Goal: Task Accomplishment & Management: Use online tool/utility

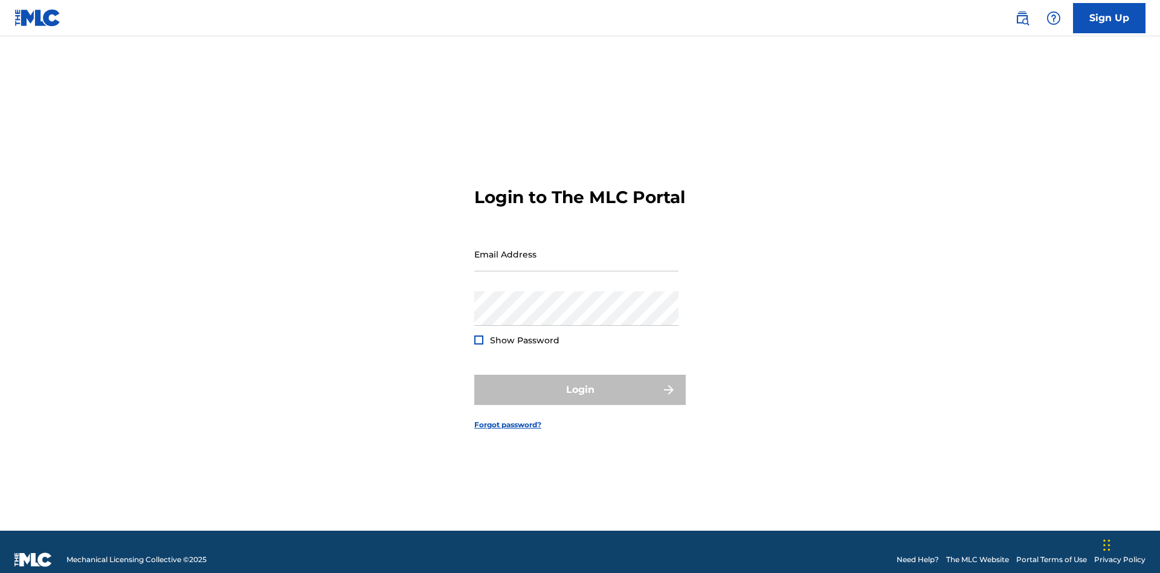
scroll to position [16, 0]
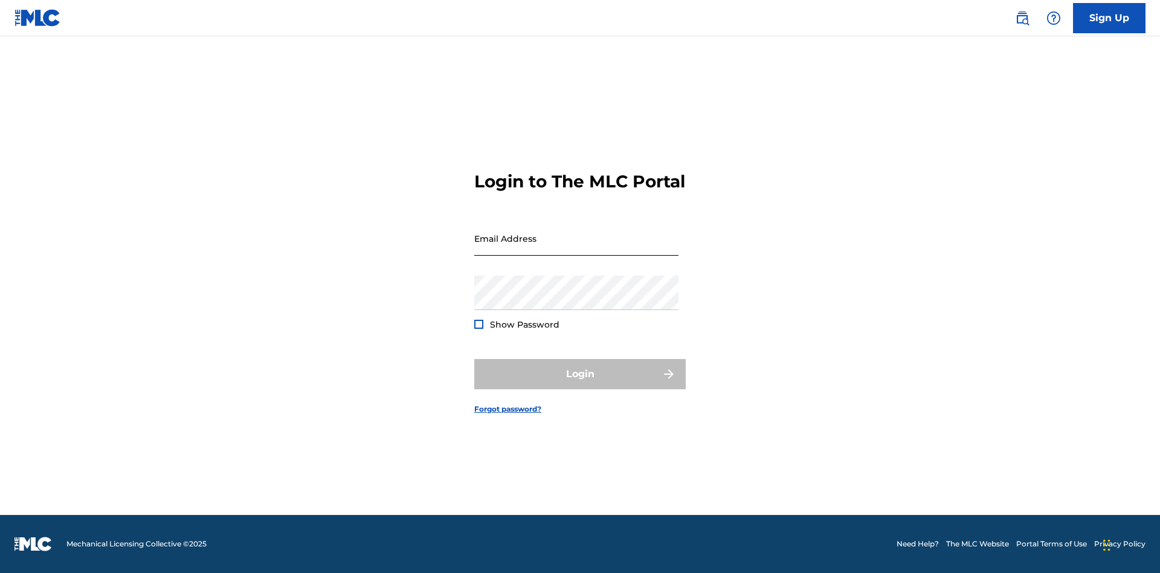
click at [576, 248] on input "Email Address" at bounding box center [576, 238] width 204 height 34
type input "XenaSongwriter@gmail.com"
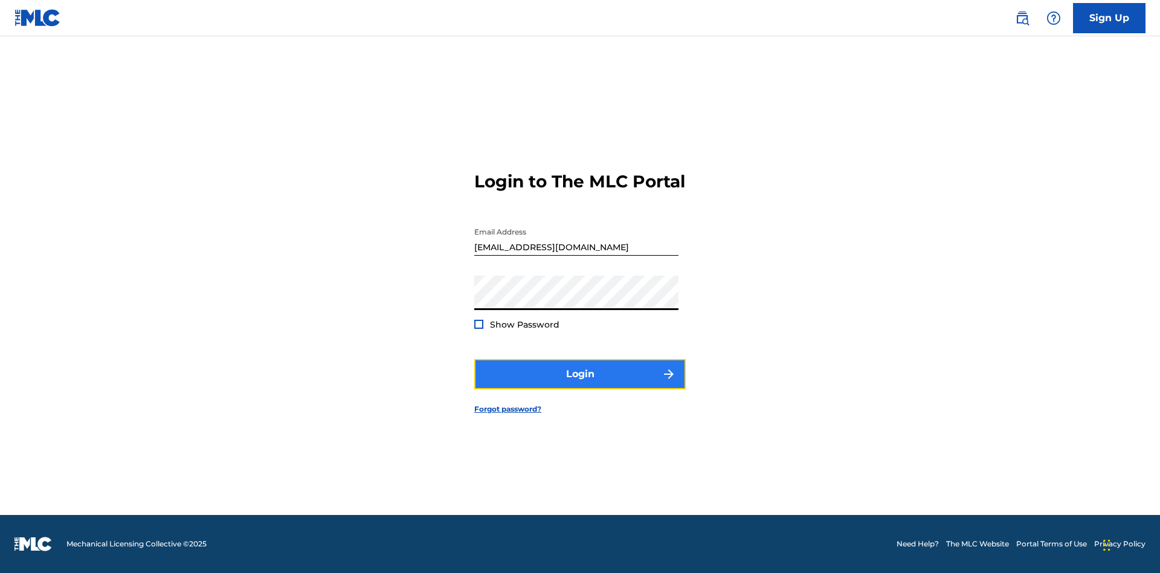
click at [580, 384] on button "Login" at bounding box center [579, 374] width 211 height 30
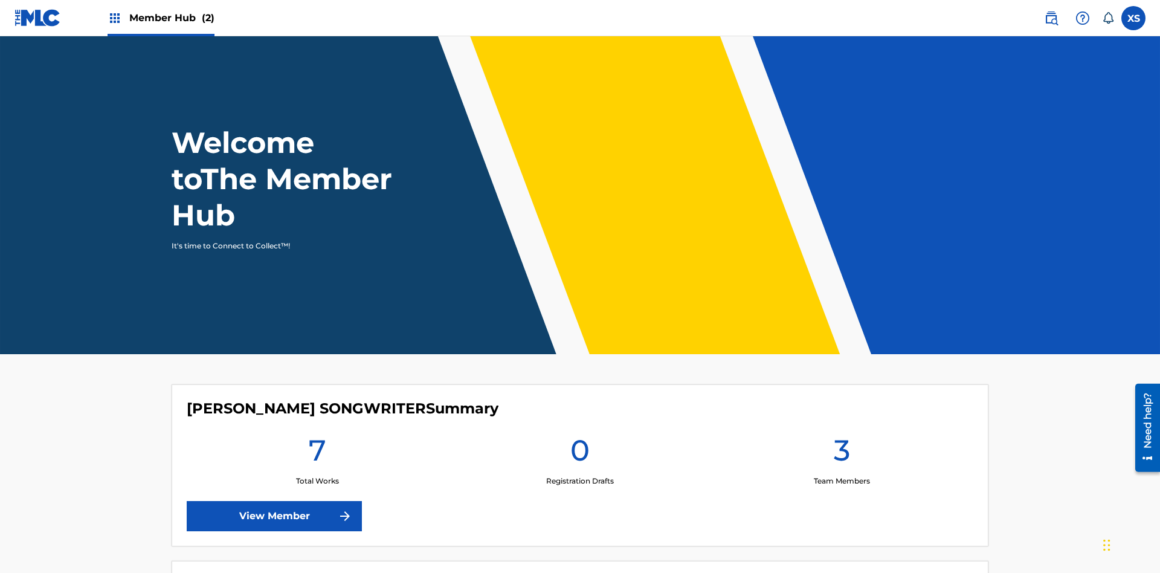
click at [160, 18] on span "Member Hub (2)" at bounding box center [171, 18] width 85 height 14
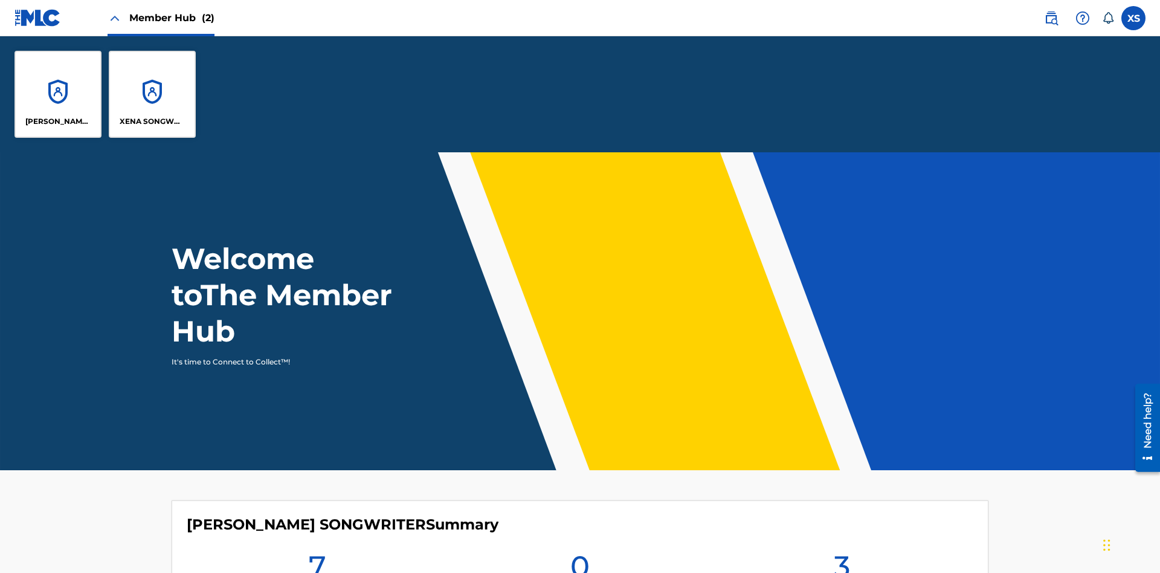
scroll to position [43, 0]
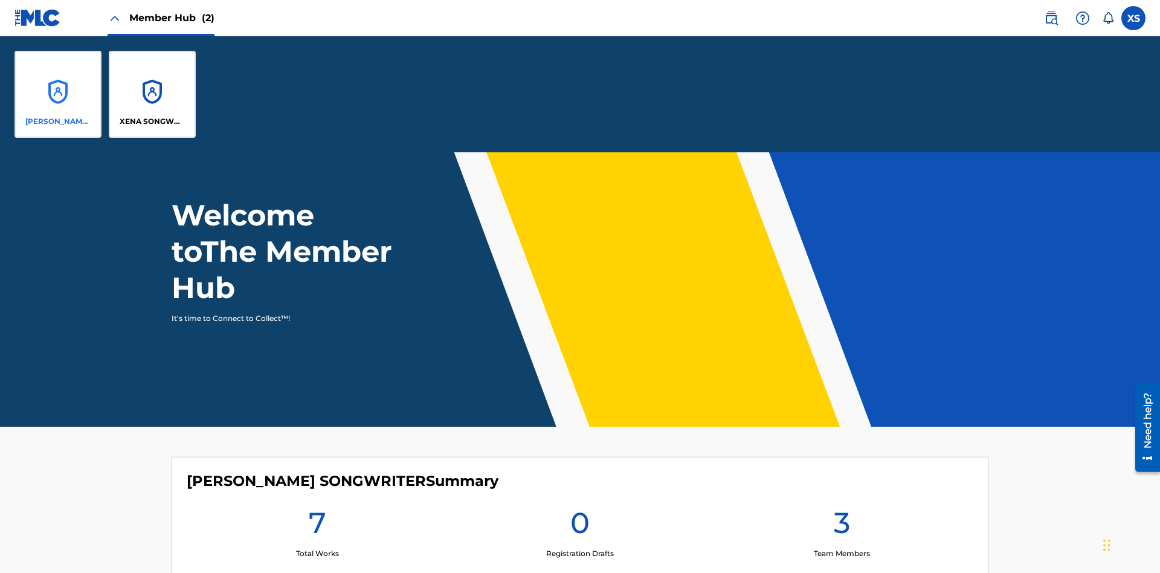
click at [58, 121] on p "CLEO SONGWRITER" at bounding box center [58, 121] width 66 height 11
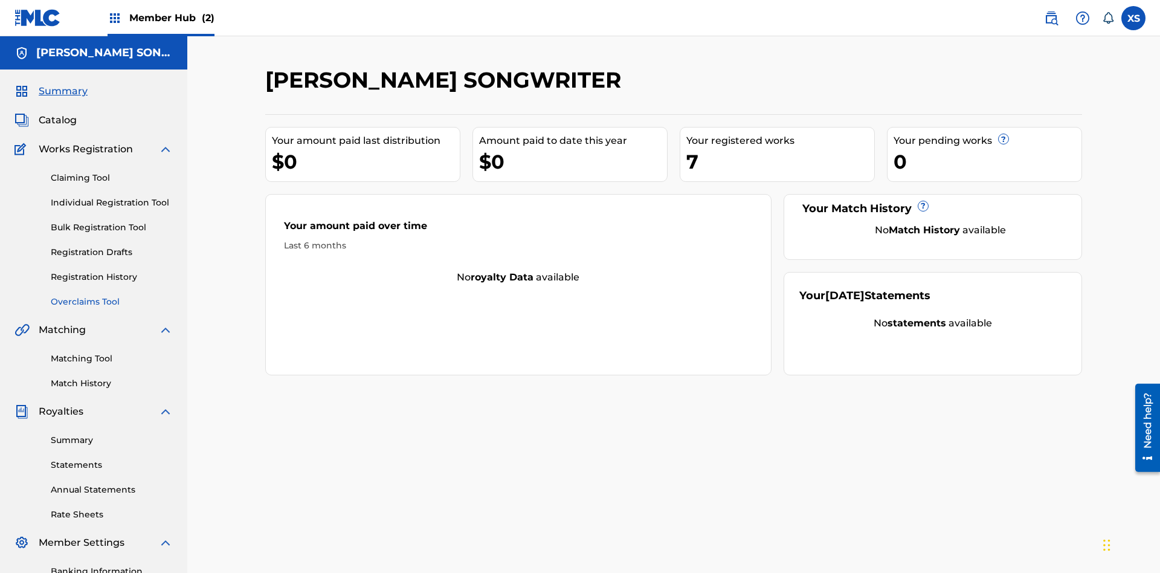
click at [112, 295] on link "Overclaims Tool" at bounding box center [112, 301] width 122 height 13
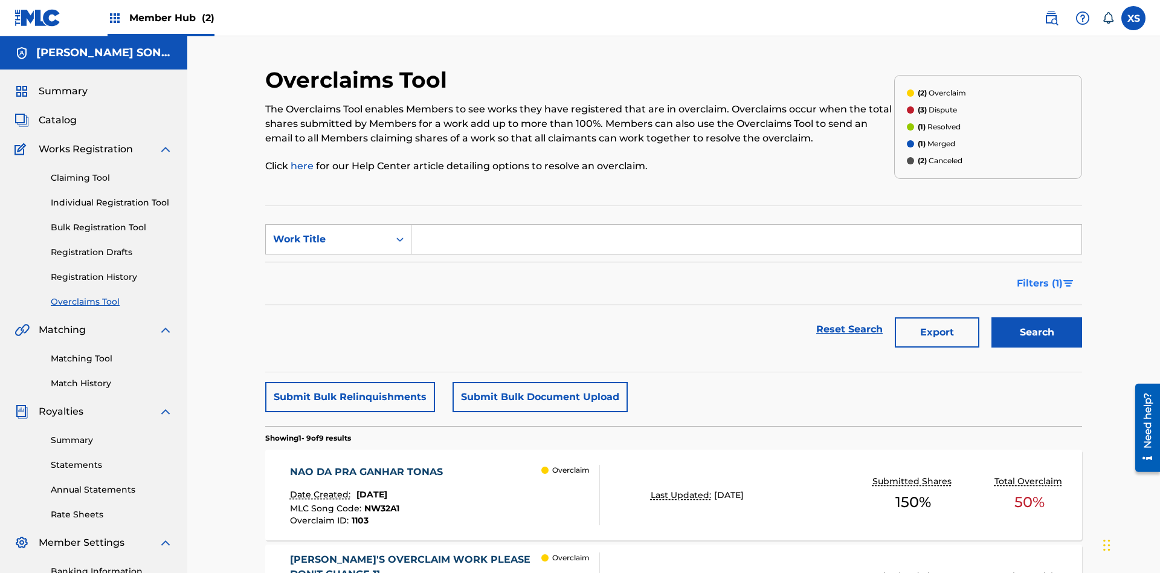
click at [1039, 276] on span "Filters ( 1 )" at bounding box center [1040, 283] width 46 height 14
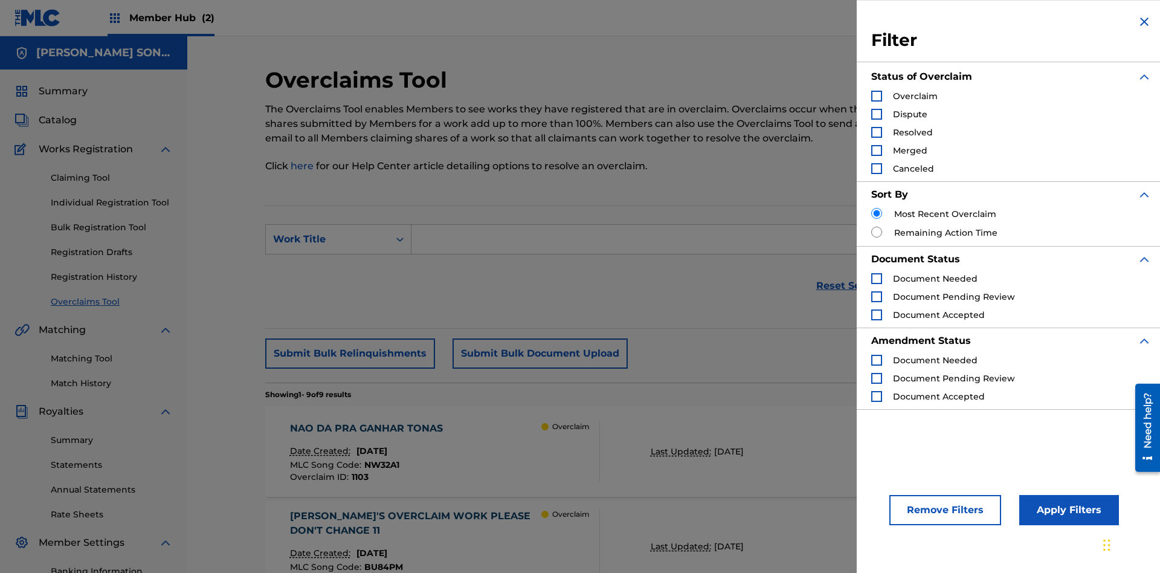
click at [877, 96] on div "Search Form" at bounding box center [876, 96] width 11 height 11
click at [1067, 510] on button "Apply Filters" at bounding box center [1069, 510] width 100 height 30
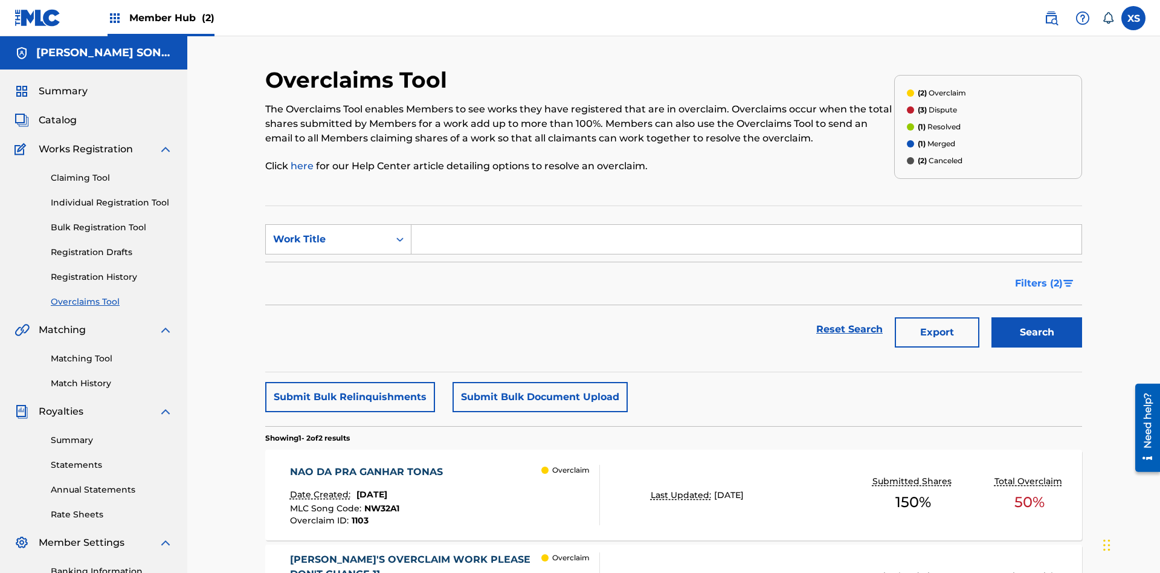
click at [1039, 276] on span "Filters ( 2 )" at bounding box center [1039, 283] width 48 height 14
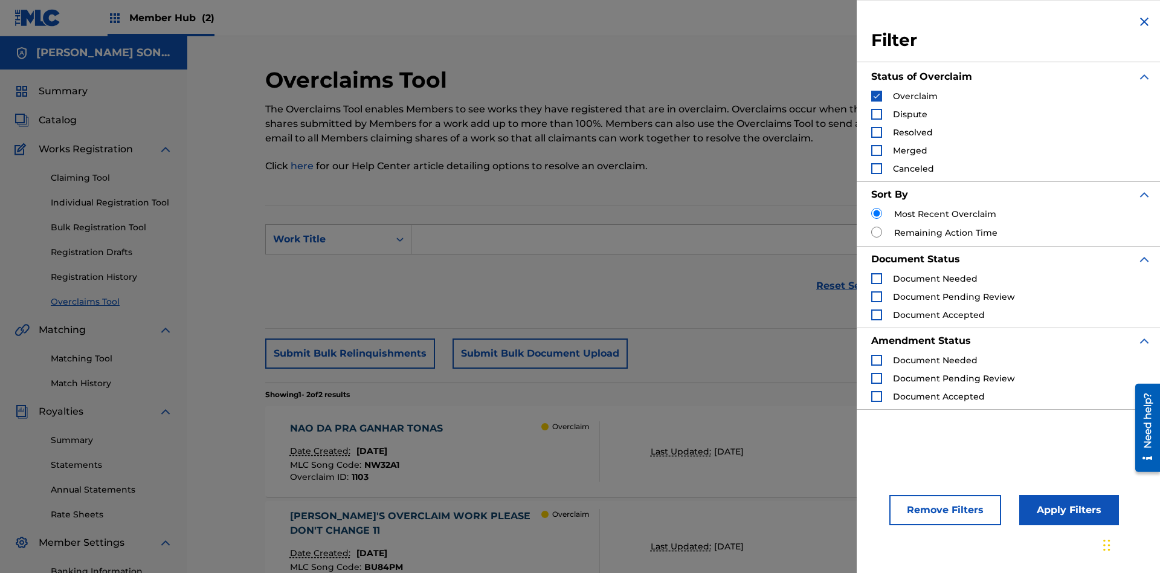
click at [877, 96] on img "Search Form" at bounding box center [876, 96] width 8 height 8
click at [877, 114] on div "Search Form" at bounding box center [876, 114] width 11 height 11
click at [1067, 510] on button "Apply Filters" at bounding box center [1069, 510] width 100 height 30
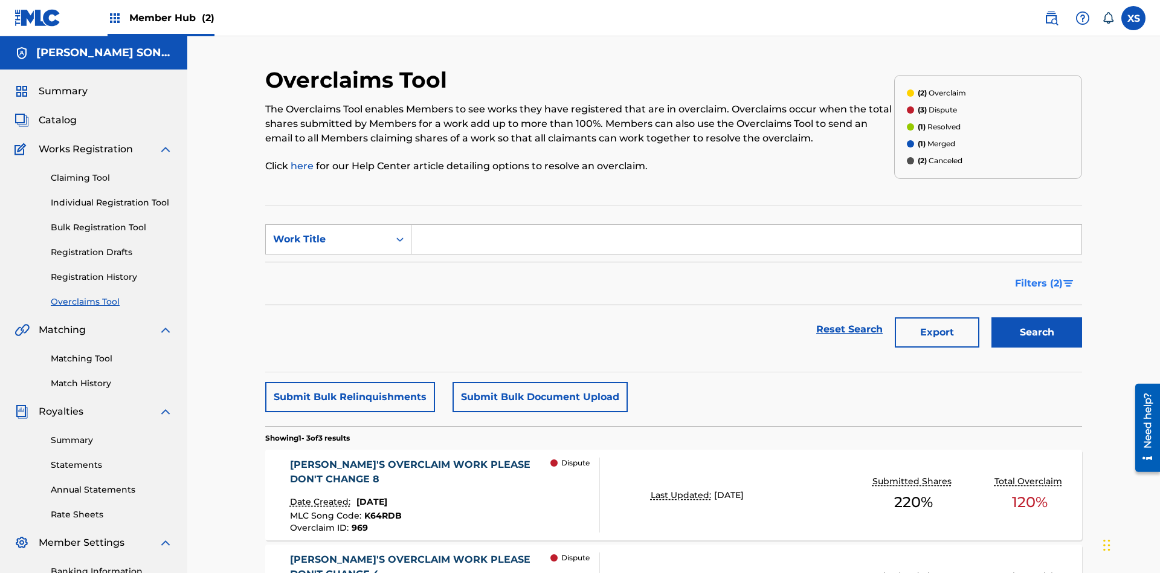
click at [1039, 276] on span "Filters ( 2 )" at bounding box center [1039, 283] width 48 height 14
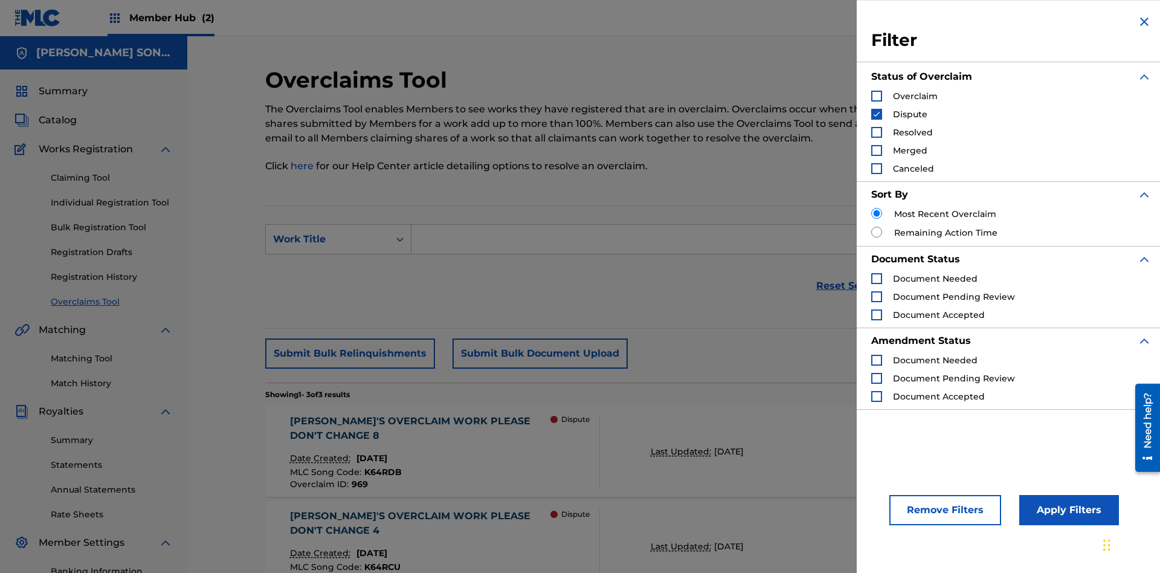
scroll to position [204, 0]
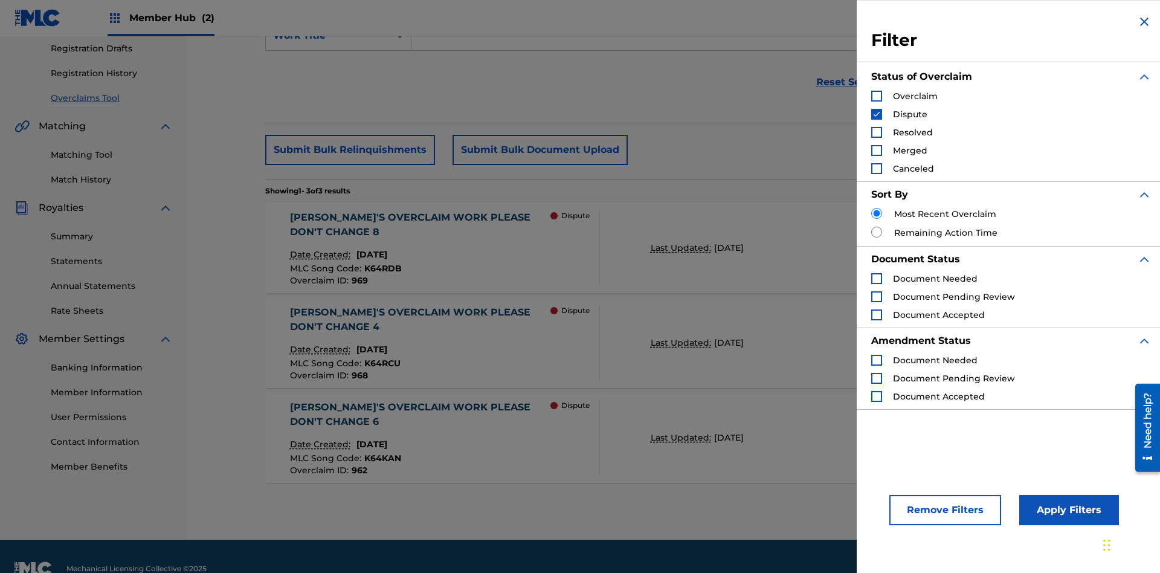
click at [877, 114] on img "Search Form" at bounding box center [876, 114] width 8 height 8
click at [877, 132] on div "Search Form" at bounding box center [876, 132] width 11 height 11
click at [1067, 510] on button "Apply Filters" at bounding box center [1069, 510] width 100 height 30
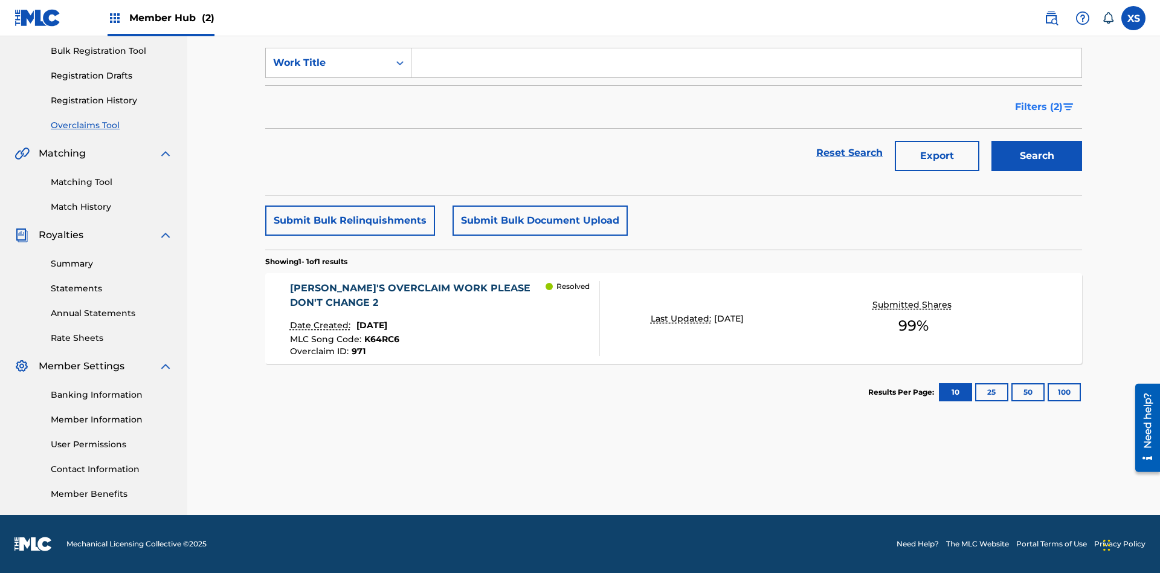
click at [1039, 107] on span "Filters ( 2 )" at bounding box center [1039, 107] width 48 height 14
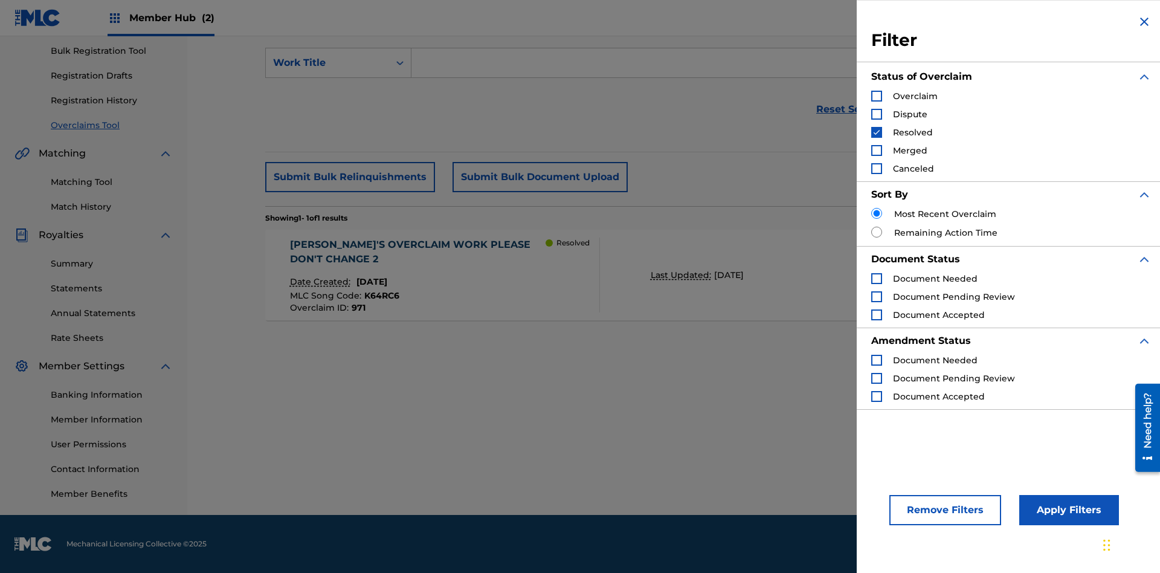
click at [877, 132] on img "Search Form" at bounding box center [876, 132] width 8 height 8
click at [877, 150] on div "Search Form" at bounding box center [876, 150] width 11 height 11
click at [1067, 510] on button "Apply Filters" at bounding box center [1069, 510] width 100 height 30
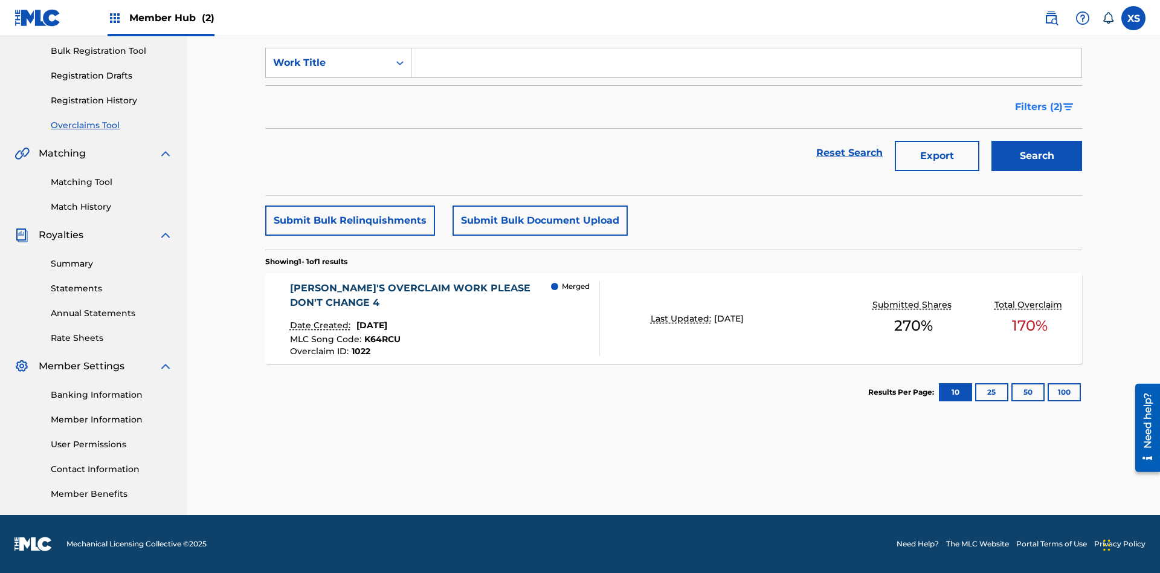
click at [1039, 107] on span "Filters ( 2 )" at bounding box center [1039, 107] width 48 height 14
